Goal: Task Accomplishment & Management: Manage account settings

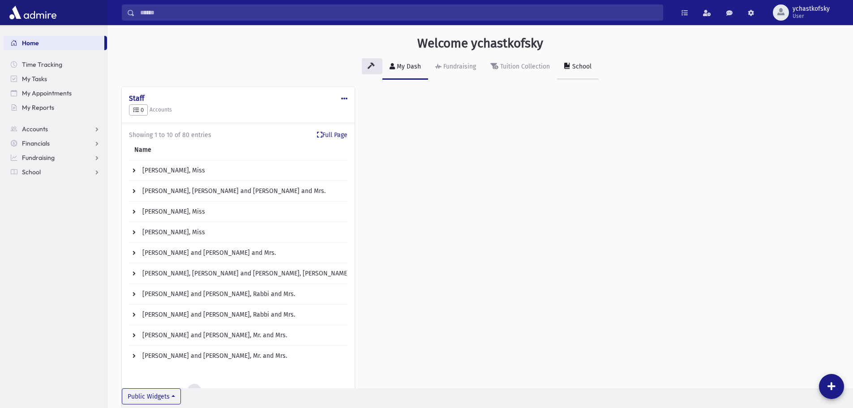
click at [564, 67] on icon at bounding box center [567, 66] width 6 height 6
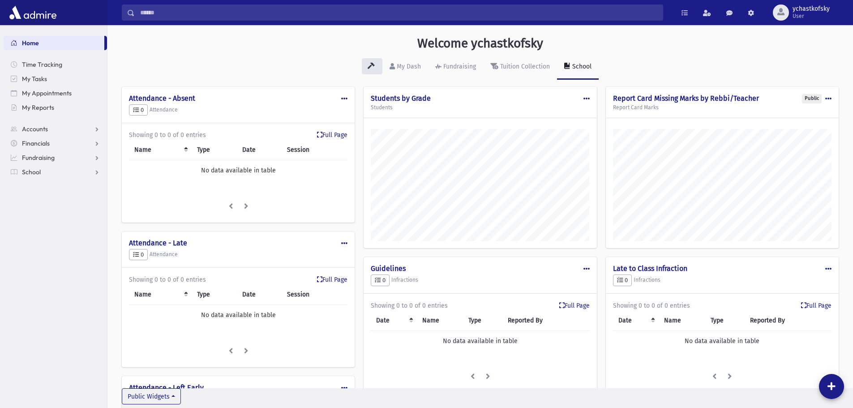
scroll to position [533, 745]
click at [583, 99] on span at bounding box center [586, 98] width 6 height 6
click at [458, 101] on h4 "Students by Grade" at bounding box center [480, 98] width 218 height 9
click at [409, 95] on h4 "Students by Grade" at bounding box center [480, 98] width 218 height 9
click at [401, 100] on h4 "Students by Grade" at bounding box center [480, 98] width 218 height 9
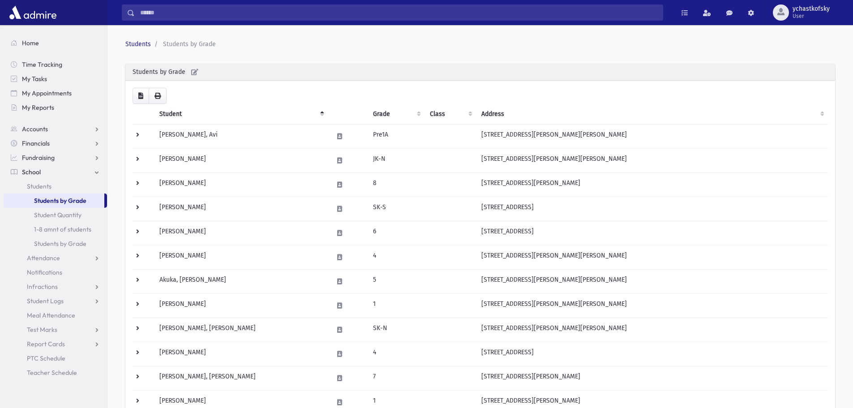
click at [377, 113] on th "Grade" at bounding box center [395, 114] width 57 height 21
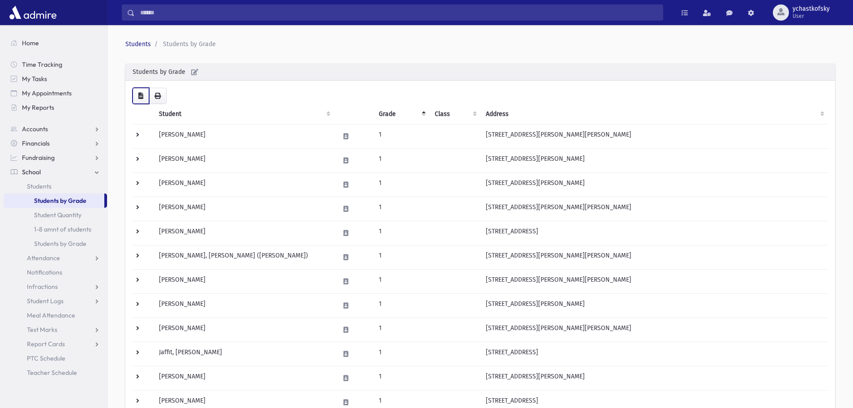
click at [141, 96] on icon "button" at bounding box center [140, 96] width 5 height 6
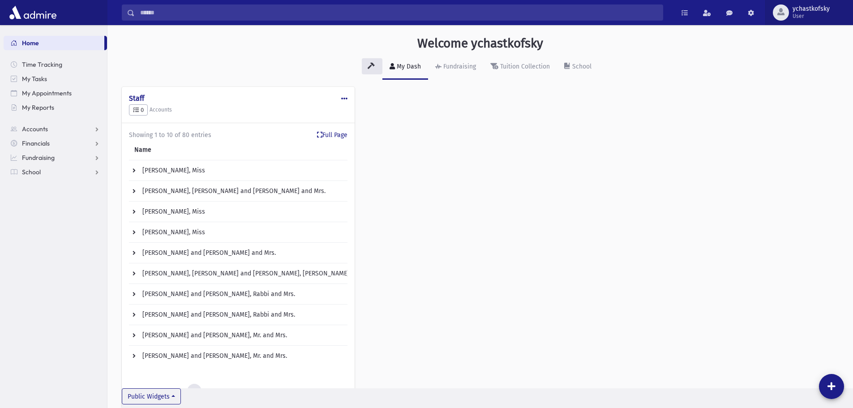
click at [810, 12] on span "ychastkofsky" at bounding box center [810, 8] width 37 height 7
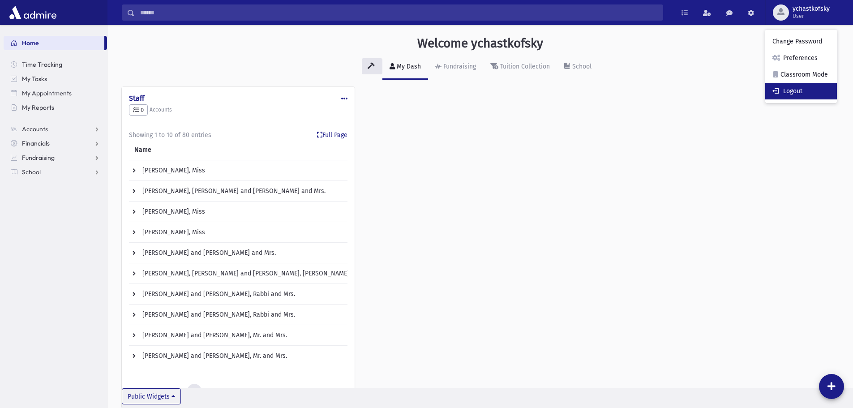
click at [801, 91] on link "Logout" at bounding box center [801, 91] width 72 height 17
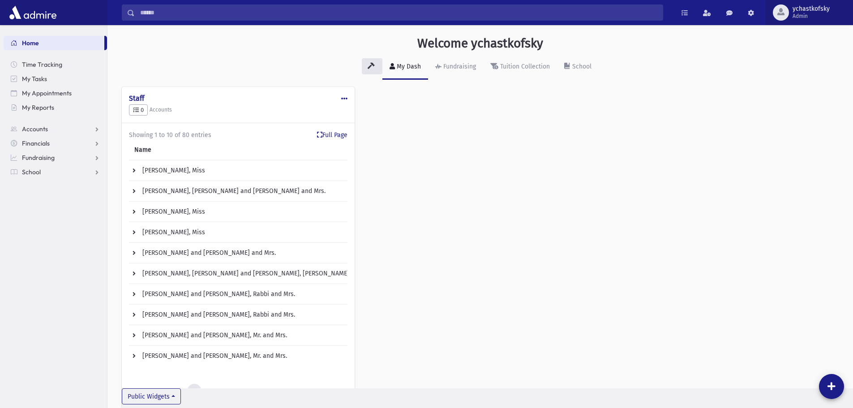
click at [806, 4] on button "ychastkofsky Admin" at bounding box center [809, 12] width 88 height 25
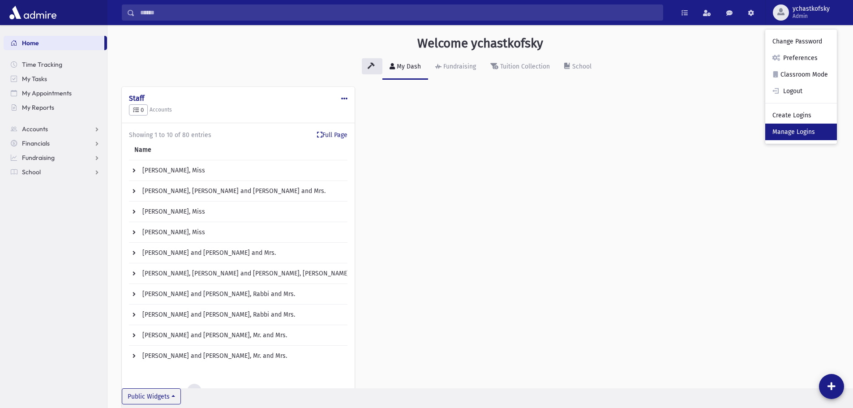
click at [787, 127] on link "Manage Logins" at bounding box center [801, 132] width 72 height 17
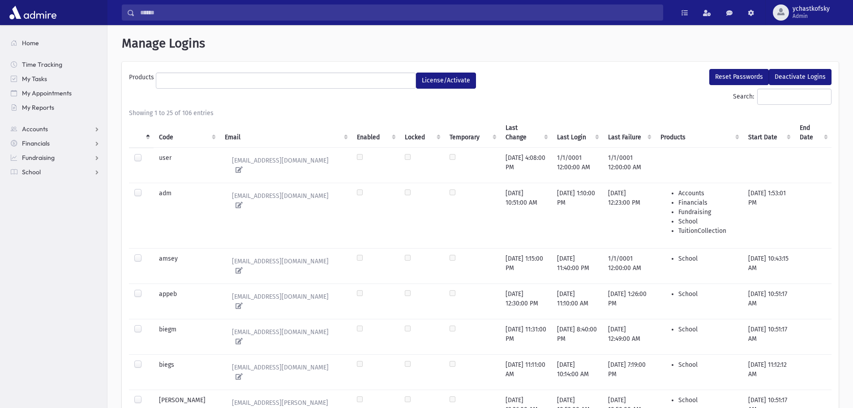
select select
click at [507, 136] on th "Last Change" at bounding box center [525, 133] width 51 height 30
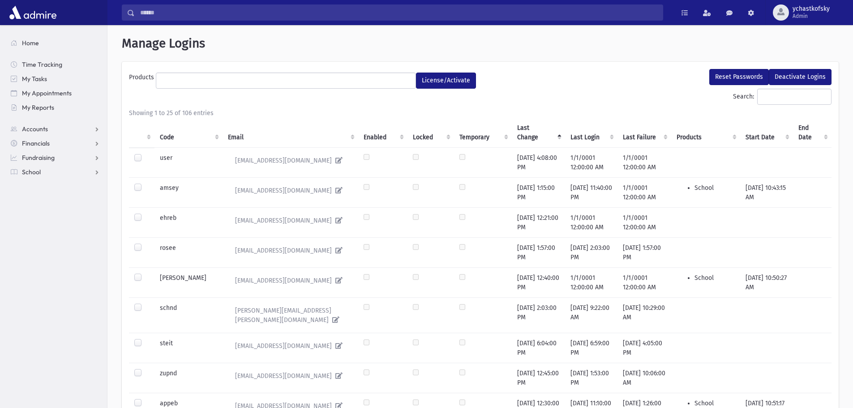
click at [516, 136] on th "Last Change" at bounding box center [538, 133] width 53 height 30
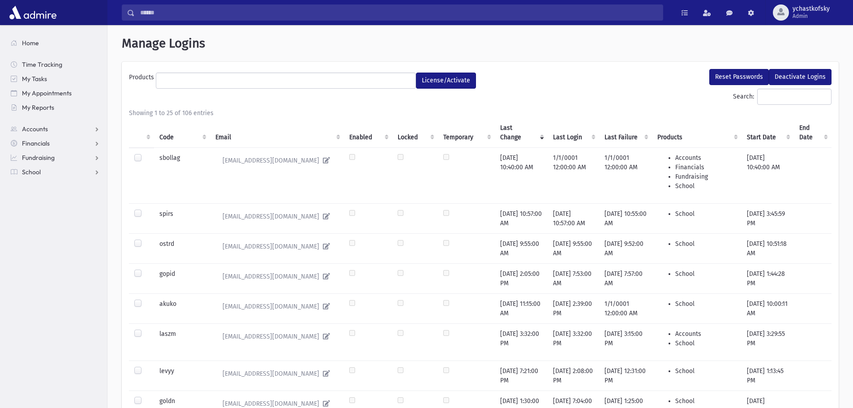
click at [145, 153] on label at bounding box center [145, 153] width 0 height 0
click at [732, 75] on button "Reset Passwords" at bounding box center [739, 77] width 60 height 16
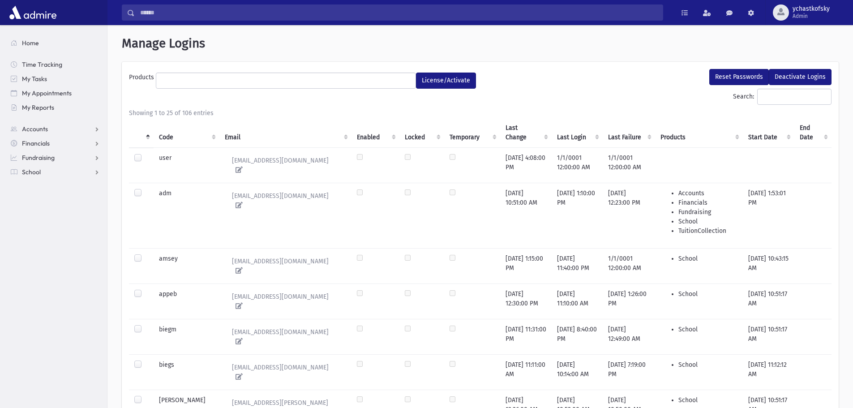
select select
click at [507, 140] on th "Last Change" at bounding box center [525, 133] width 51 height 30
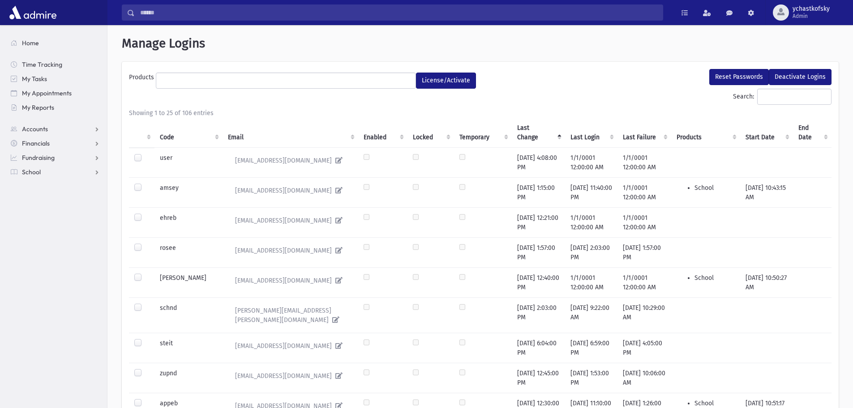
click at [512, 139] on th "Last Change" at bounding box center [538, 133] width 53 height 30
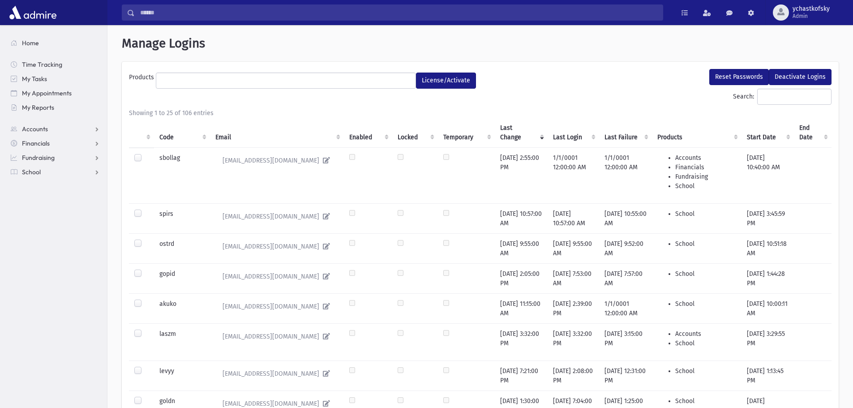
drag, startPoint x: 137, startPoint y: 158, endPoint x: 161, endPoint y: 170, distance: 26.0
click at [145, 153] on label at bounding box center [145, 153] width 0 height 0
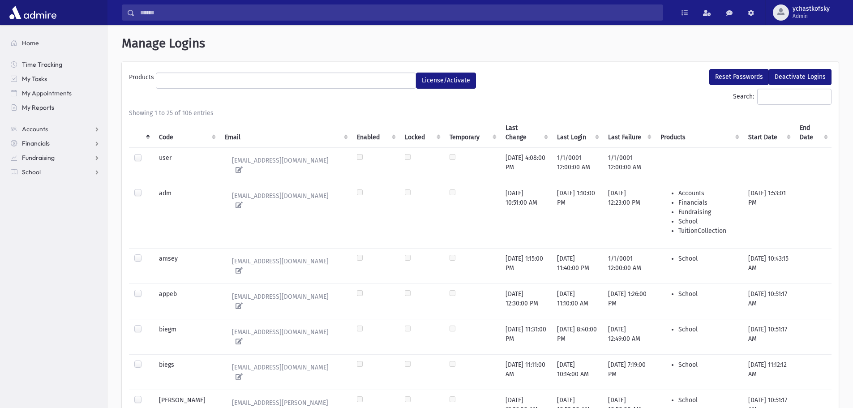
select select
click at [553, 137] on th "Last Login" at bounding box center [576, 133] width 51 height 30
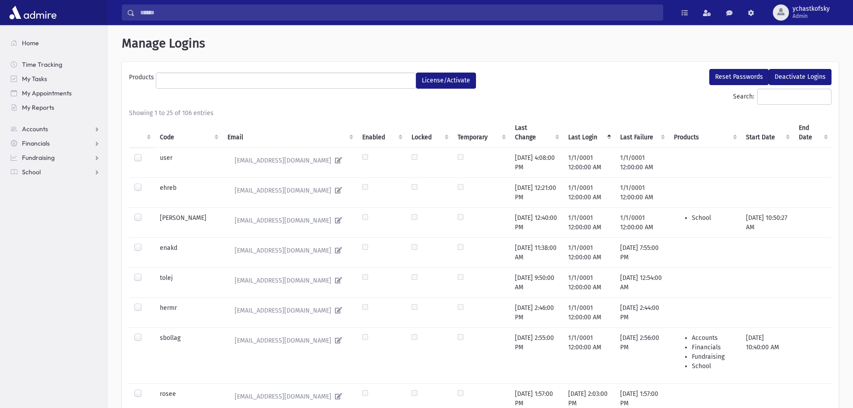
click at [567, 132] on th "Last Login" at bounding box center [589, 133] width 52 height 30
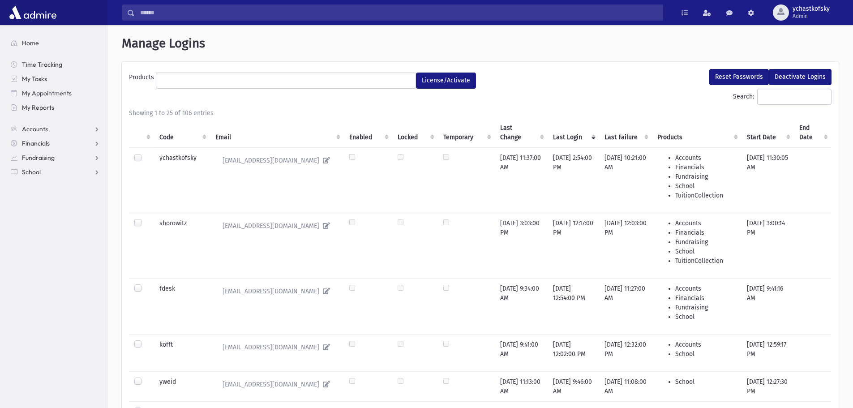
click at [513, 130] on th "Last Change" at bounding box center [521, 133] width 52 height 30
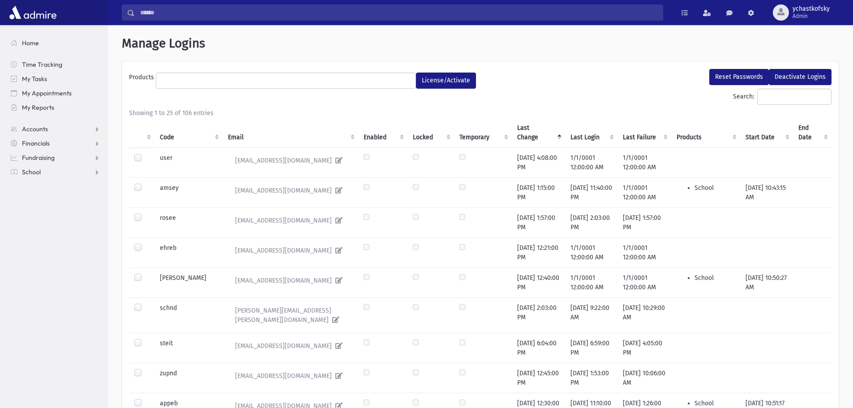
click at [512, 130] on th "Last Change" at bounding box center [538, 133] width 53 height 30
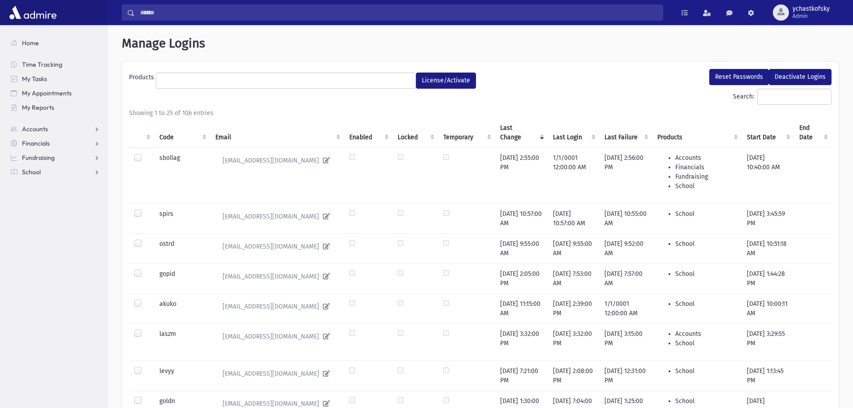
click at [145, 153] on label at bounding box center [145, 153] width 0 height 0
click at [727, 79] on button "Reset Passwords" at bounding box center [739, 77] width 60 height 16
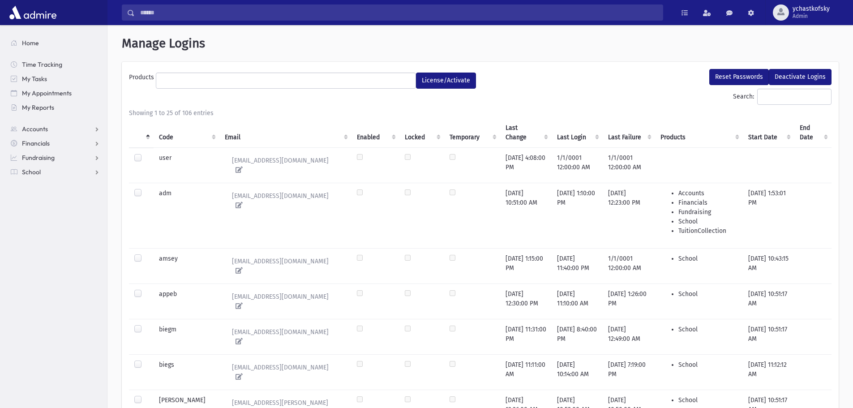
select select
click at [167, 138] on th "Code" at bounding box center [186, 133] width 66 height 30
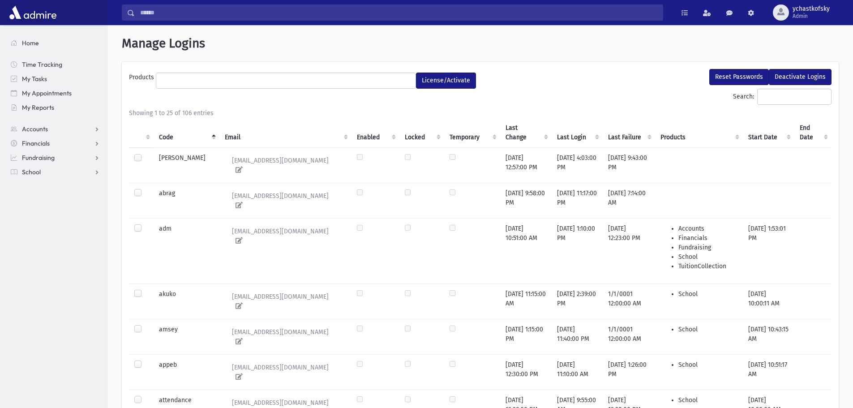
click at [511, 130] on th "Last Change" at bounding box center [525, 133] width 51 height 30
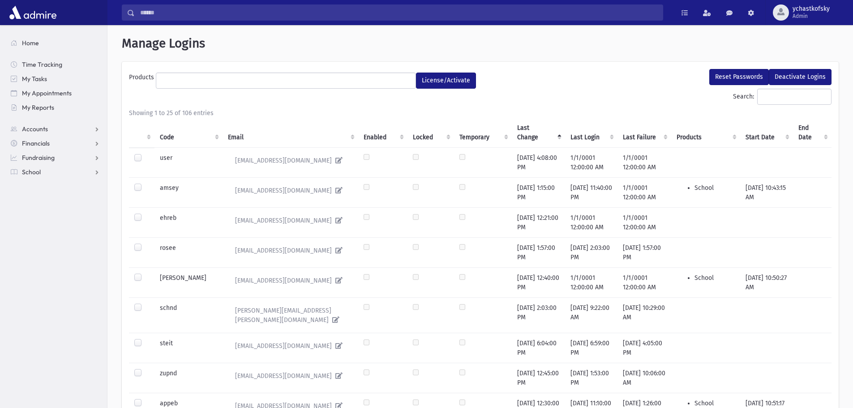
click at [512, 130] on th "Last Change" at bounding box center [538, 133] width 53 height 30
